Goal: Task Accomplishment & Management: Manage account settings

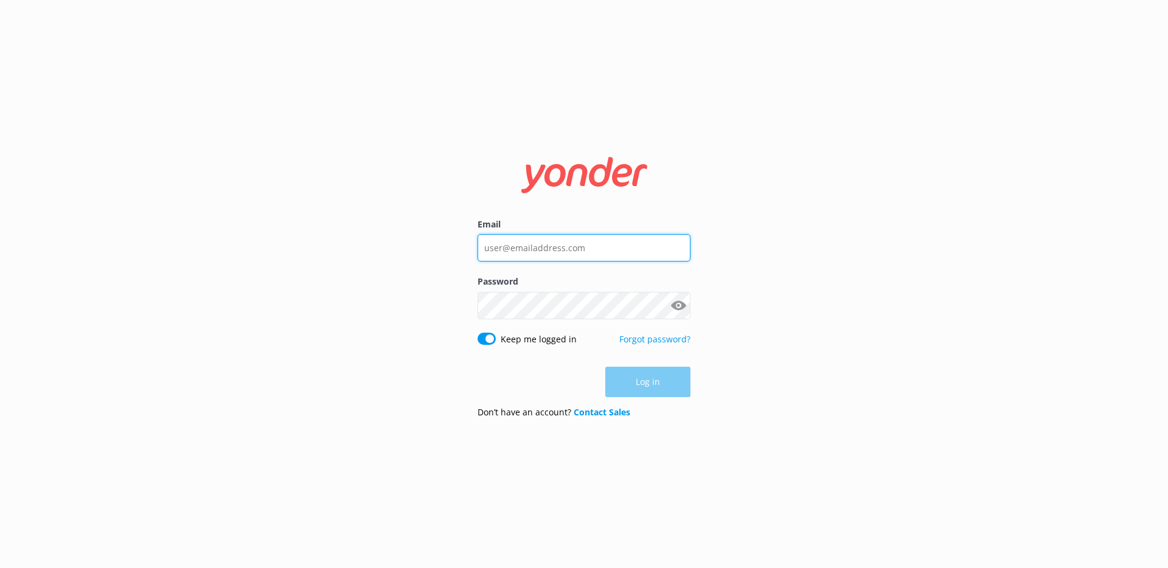
type input "[PERSON_NAME][EMAIL_ADDRESS][DOMAIN_NAME]"
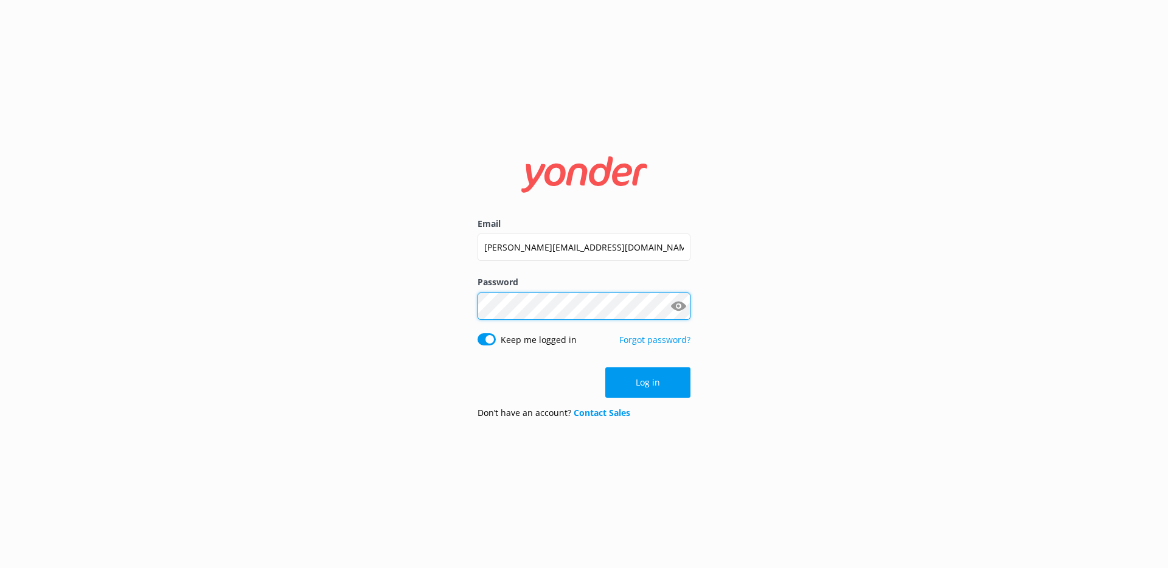
click button "Log in" at bounding box center [647, 383] width 85 height 30
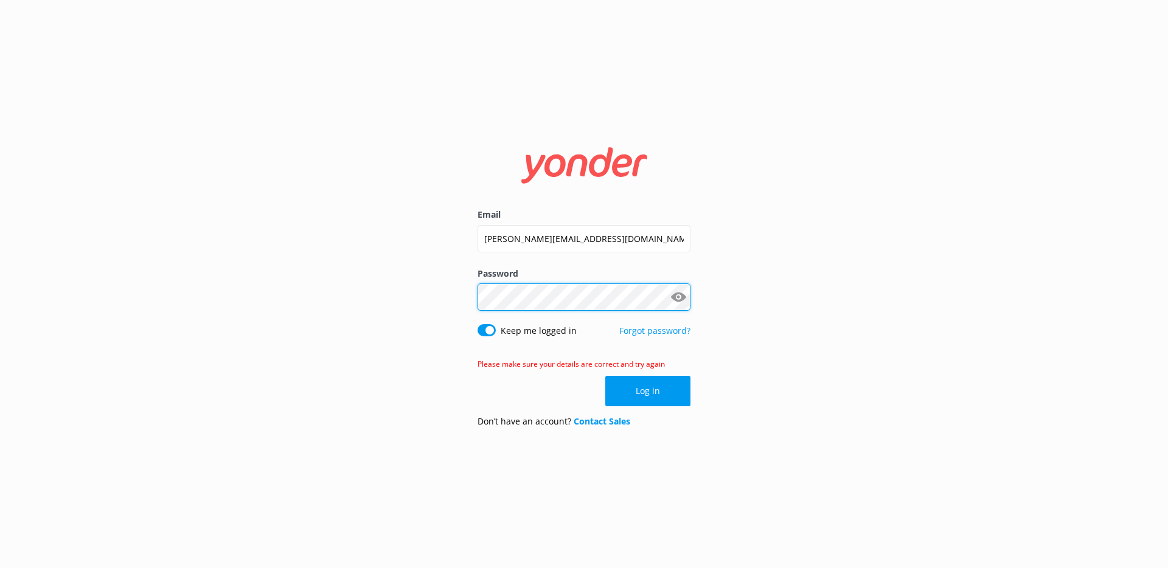
click at [286, 285] on div "Email chad@tomis.tech Password Show password Keep me logged in Forgot password?…" at bounding box center [584, 284] width 1168 height 568
click button "Log in" at bounding box center [647, 391] width 85 height 30
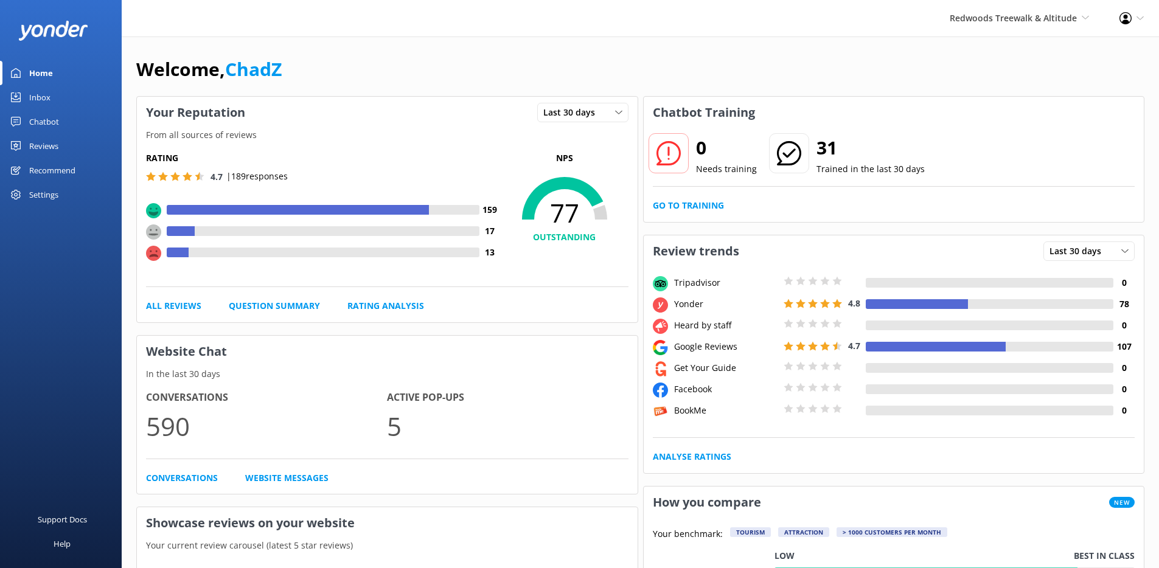
click at [46, 197] on div "Settings" at bounding box center [43, 195] width 29 height 24
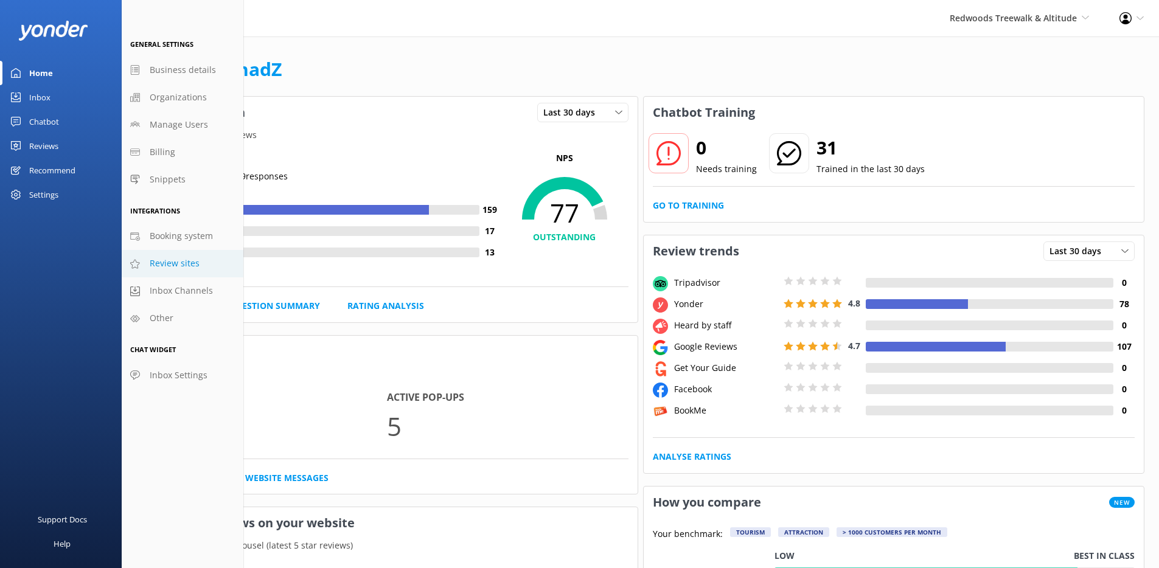
click at [158, 258] on span "Review sites" at bounding box center [175, 263] width 50 height 13
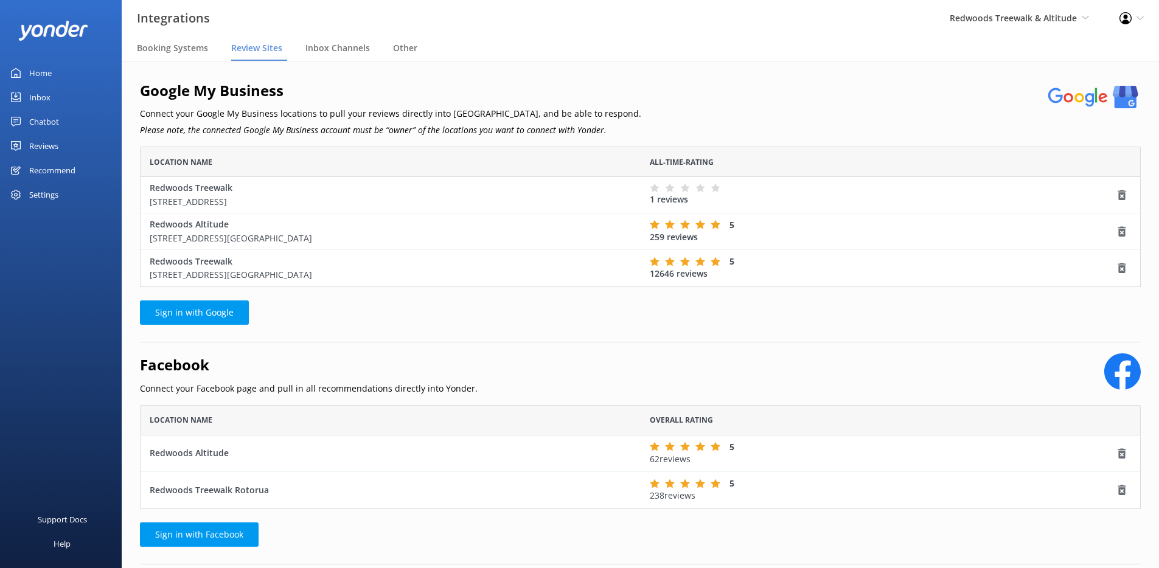
scroll to position [95, 992]
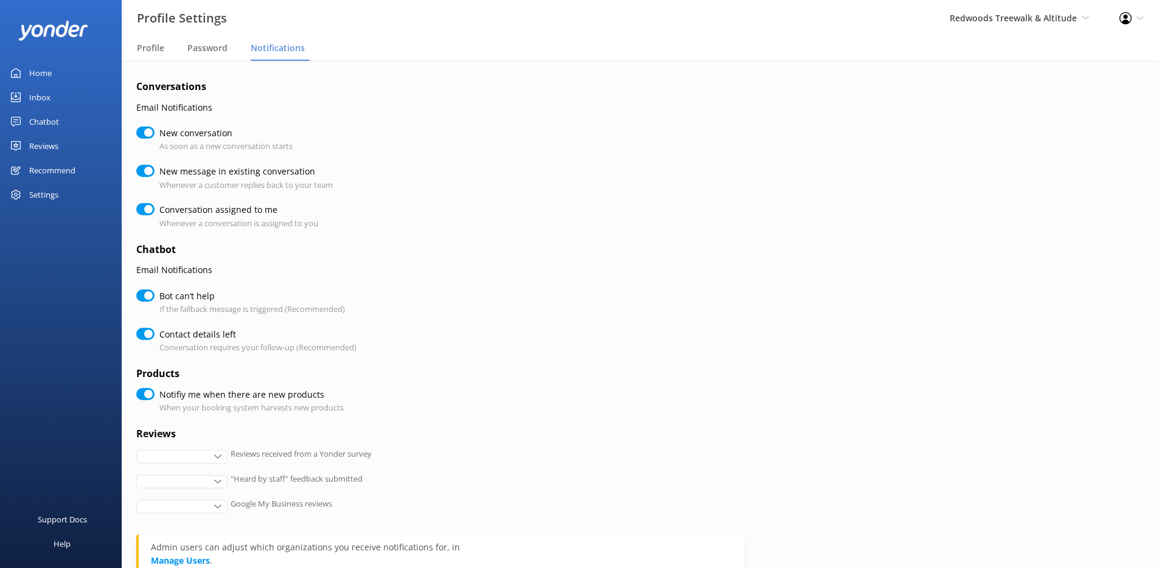
checkbox input "true"
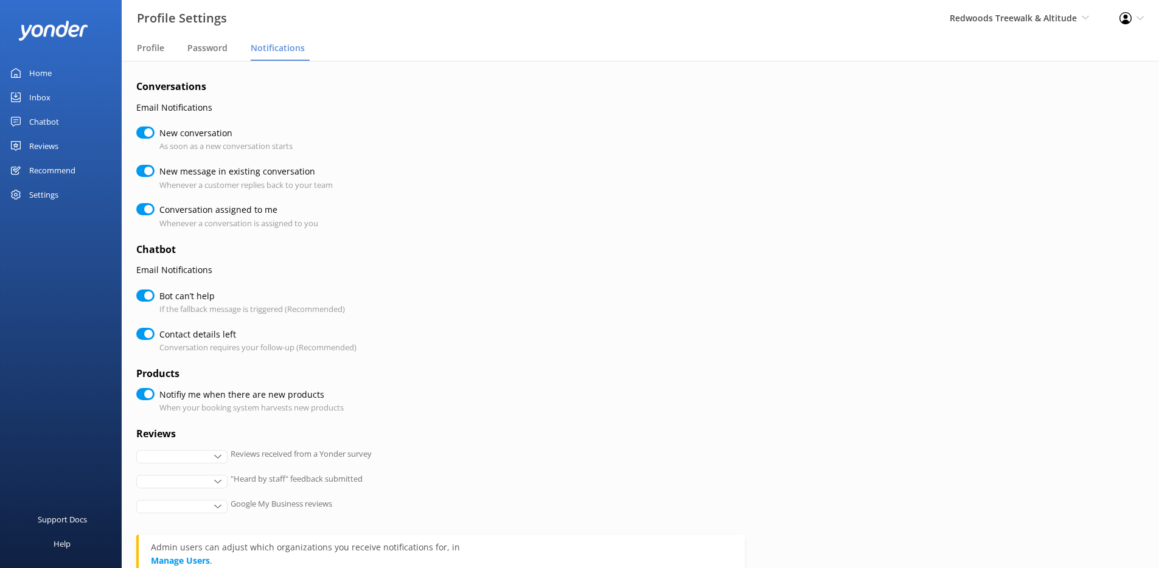
checkbox input "true"
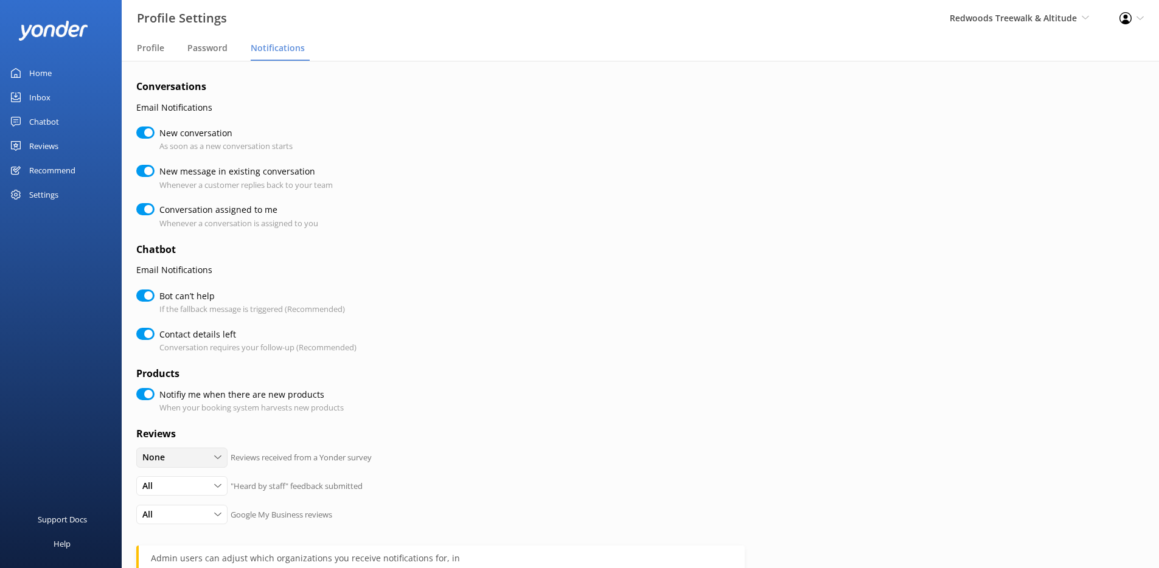
click at [217, 455] on icon at bounding box center [217, 457] width 7 height 7
click at [429, 427] on h4 "Reviews" at bounding box center [440, 435] width 608 height 16
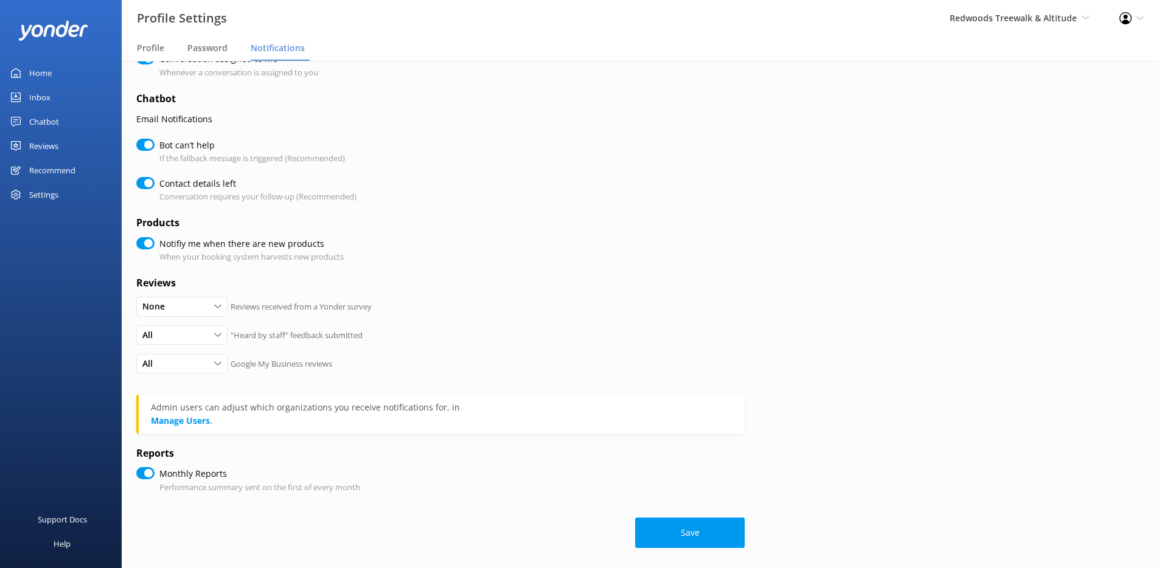
click at [479, 313] on div "None All Detractors None Reviews received from a Yonder survey" at bounding box center [440, 311] width 608 height 29
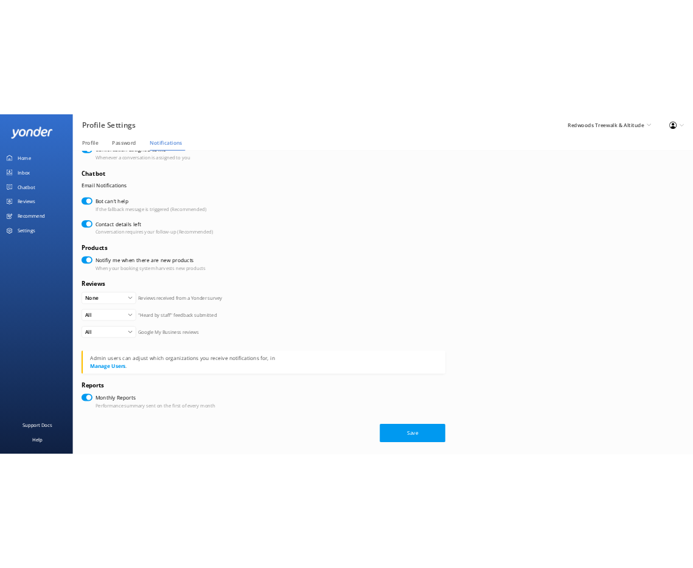
scroll to position [0, 0]
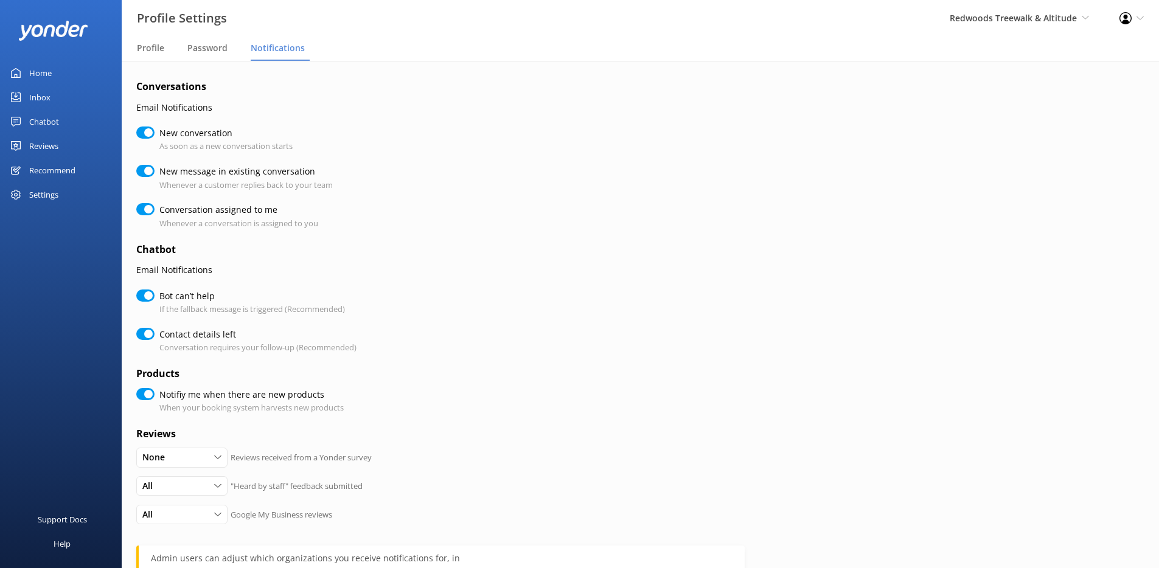
checkbox input "true"
click at [992, 13] on span "Redwoods Treewalk & Altitude" at bounding box center [1013, 18] width 127 height 12
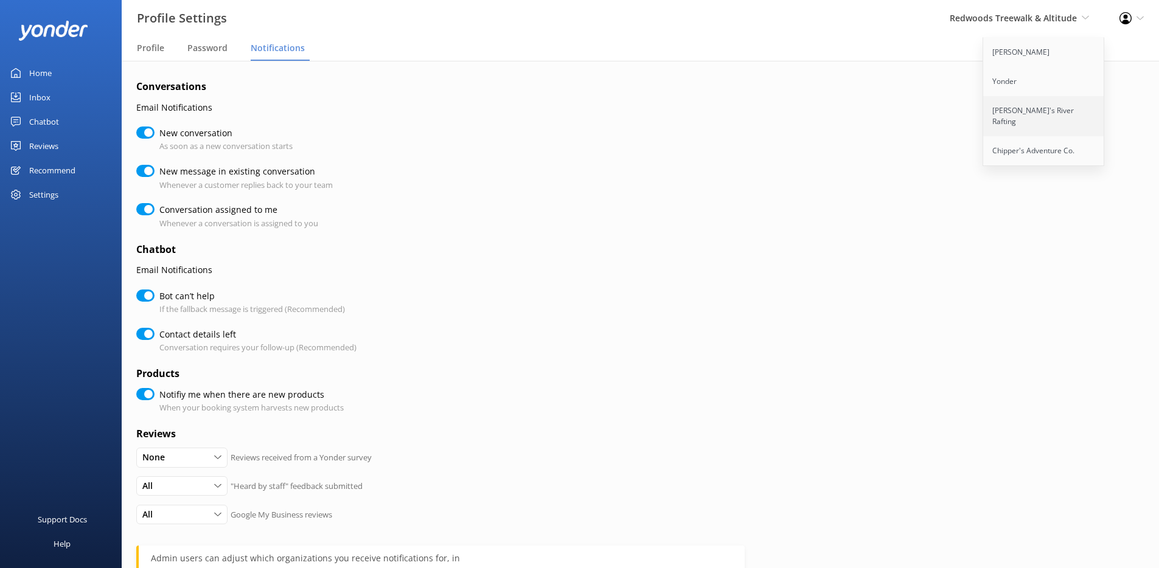
click at [1010, 108] on link "[PERSON_NAME]'s River Rafting" at bounding box center [1044, 116] width 122 height 40
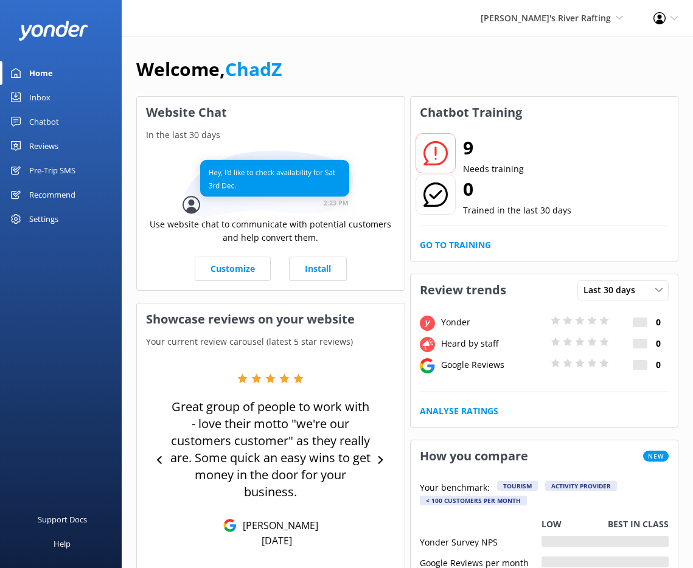
click at [49, 221] on div "Settings" at bounding box center [43, 219] width 29 height 24
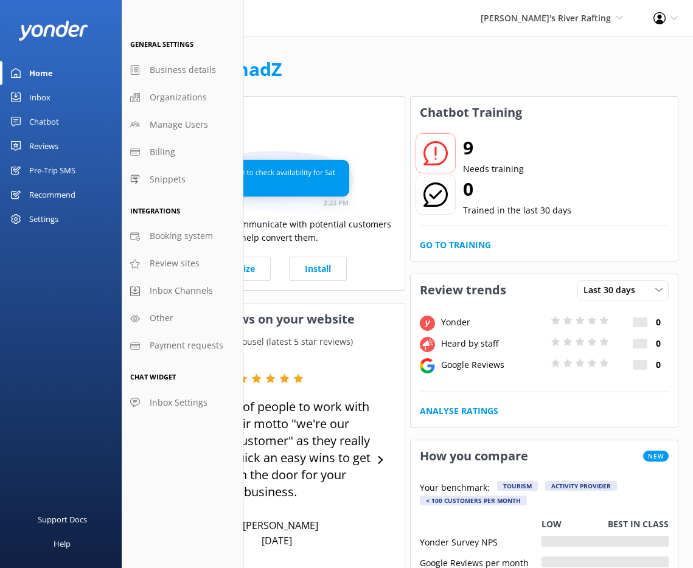
click at [666, 14] on div "Profile Settings Logout" at bounding box center [665, 18] width 55 height 37
click at [562, 44] on div "Welcome, ChadZ Website Chat In the last 30 days Use website chat to communicate…" at bounding box center [407, 553] width 571 height 1033
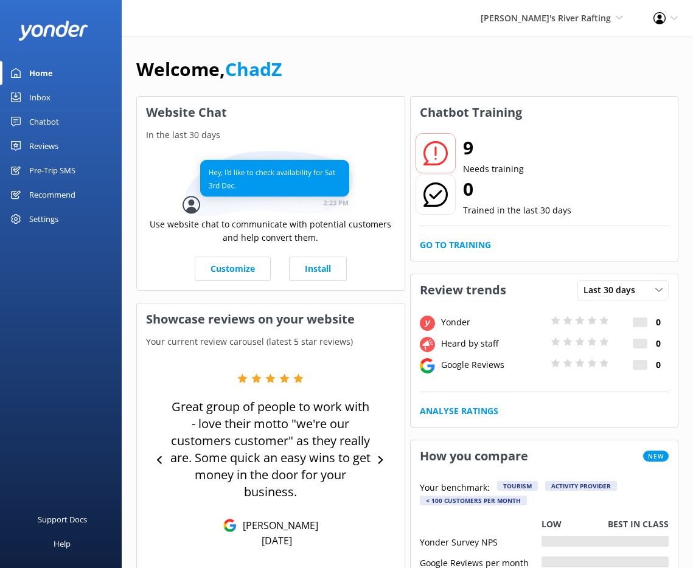
click at [672, 10] on div "Profile Settings Logout" at bounding box center [665, 18] width 55 height 37
click at [649, 41] on link "Profile Settings" at bounding box center [633, 53] width 122 height 30
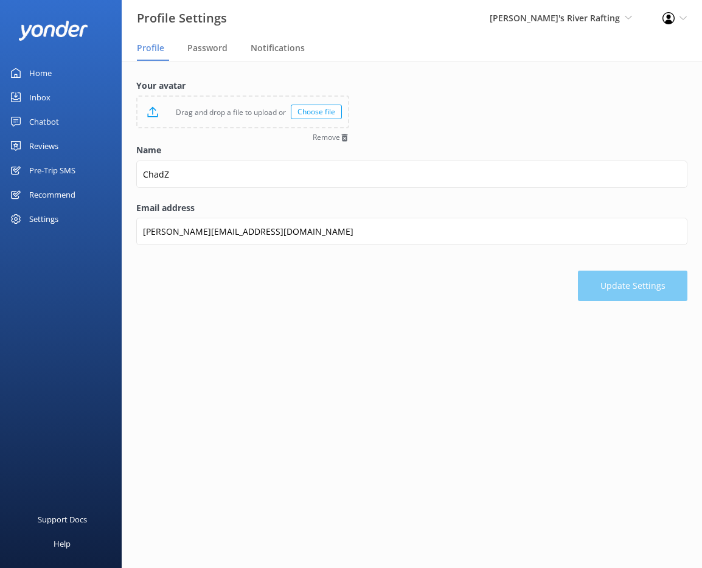
click at [51, 220] on div "Settings" at bounding box center [43, 219] width 29 height 24
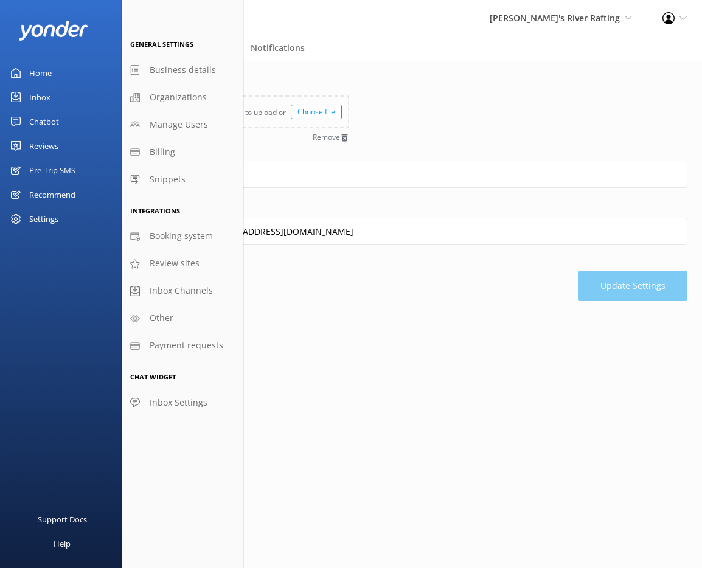
click at [60, 310] on div "Support Docs Help" at bounding box center [61, 426] width 122 height 284
click at [324, 28] on div "Profile Settings [PERSON_NAME]'s River Rafting Yonder Zipline [PERSON_NAME]'s R…" at bounding box center [351, 18] width 702 height 37
click at [298, 41] on div "Notifications" at bounding box center [280, 49] width 59 height 24
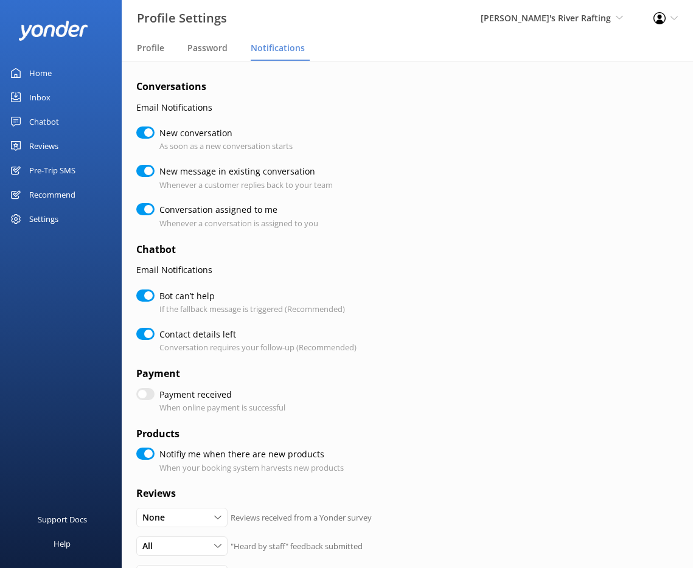
checkbox input "true"
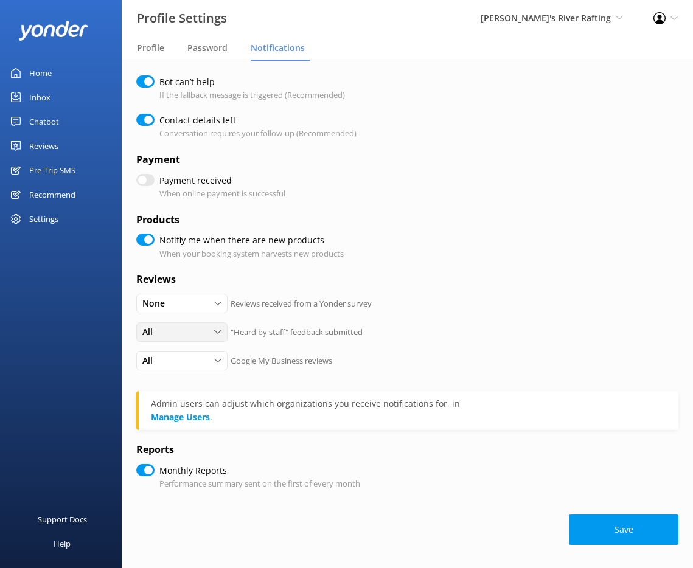
click at [210, 330] on div "All" at bounding box center [181, 332] width 85 height 13
click at [193, 330] on div "All" at bounding box center [181, 332] width 85 height 13
click at [183, 403] on link "None" at bounding box center [191, 406] width 108 height 24
checkbox input "true"
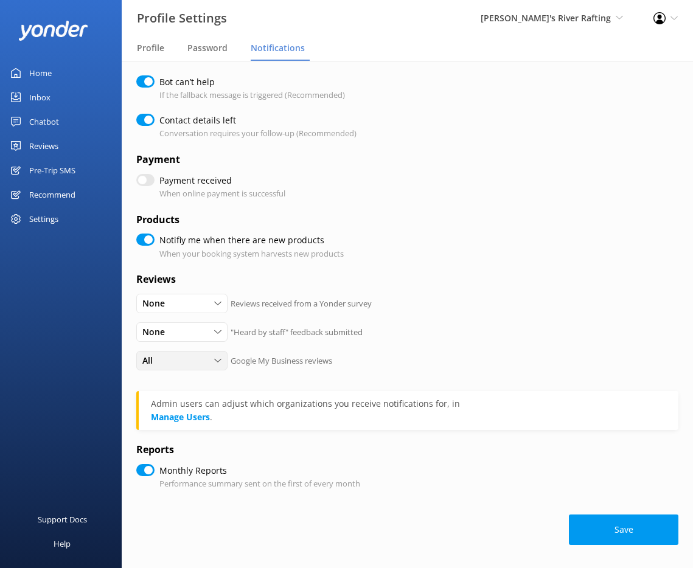
click at [186, 359] on div "All" at bounding box center [181, 360] width 85 height 13
click at [197, 428] on link "None" at bounding box center [191, 435] width 108 height 24
checkbox input "true"
click at [632, 525] on button "Save" at bounding box center [624, 530] width 110 height 30
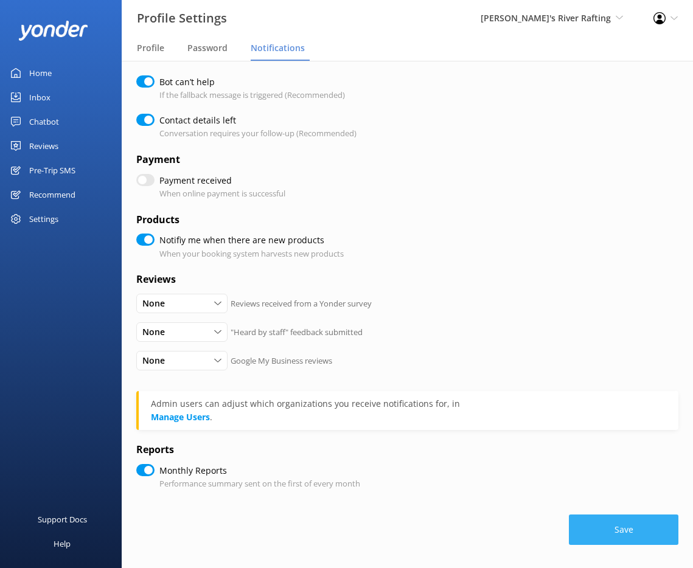
checkbox input "true"
click at [222, 49] on span "Password" at bounding box center [207, 48] width 40 height 12
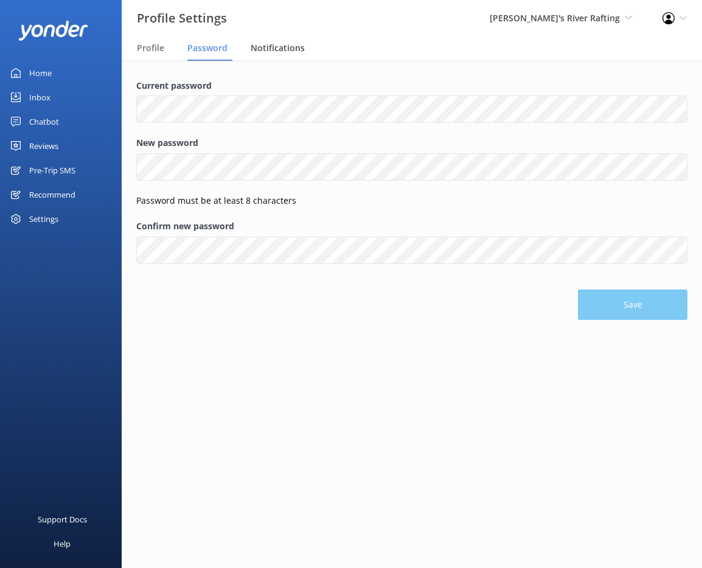
click at [286, 45] on span "Notifications" at bounding box center [278, 48] width 54 height 12
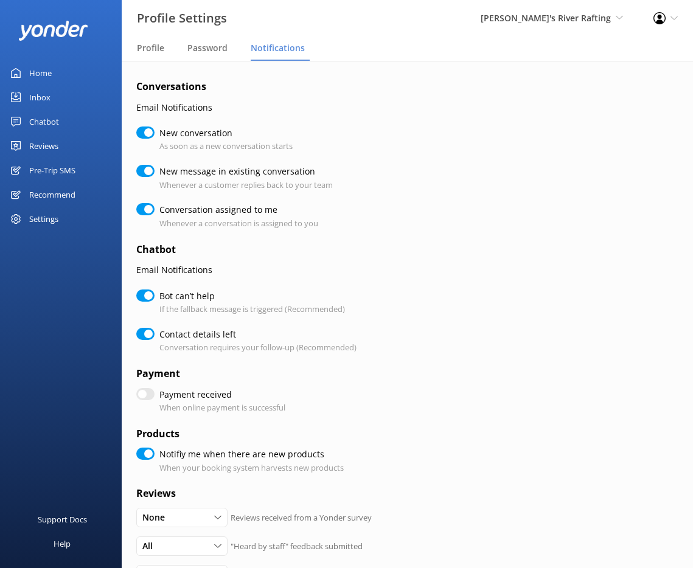
checkbox input "true"
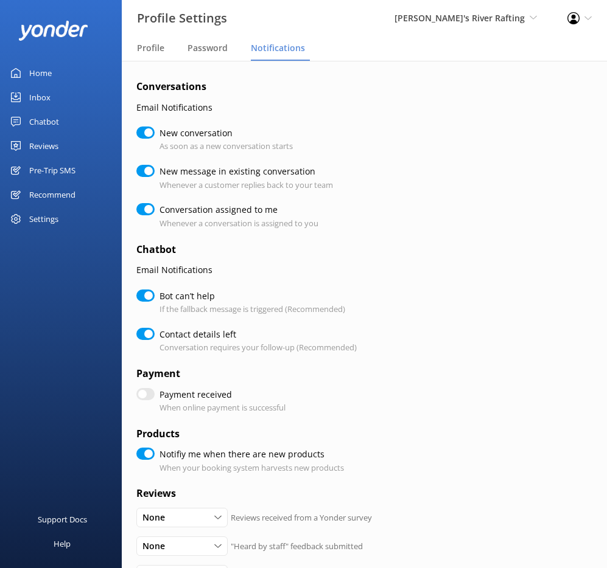
scroll to position [215, 0]
